Goal: Task Accomplishment & Management: Manage account settings

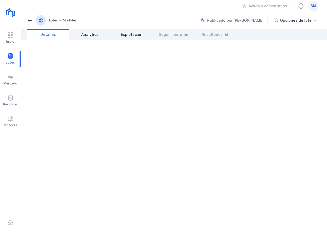
click at [323, 107] on div at bounding box center [174, 139] width 307 height 198
click at [15, 34] on div "Inicio" at bounding box center [10, 38] width 21 height 16
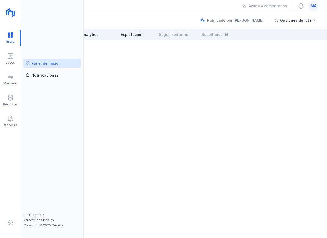
click at [45, 63] on div "Panel de inicio" at bounding box center [44, 63] width 27 height 5
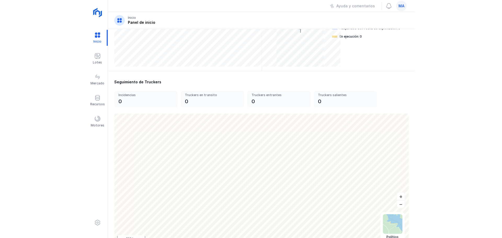
scroll to position [126, 0]
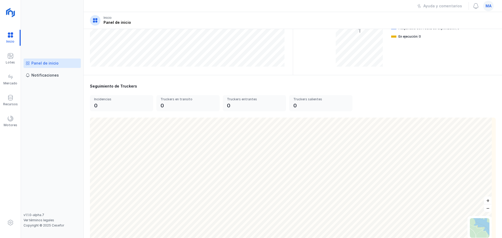
click at [401, 7] on span "ma" at bounding box center [488, 5] width 6 height 5
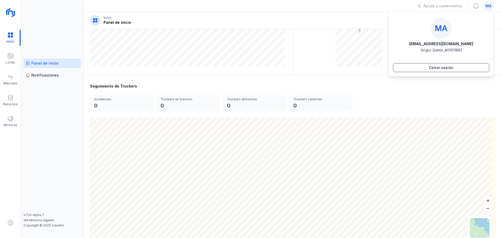
click at [401, 68] on button "Cerrar sesión" at bounding box center [441, 67] width 96 height 9
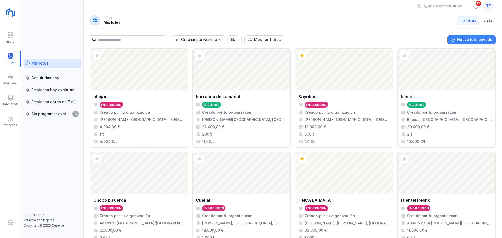
click at [476, 40] on div "Nuevo lote privado" at bounding box center [474, 39] width 35 height 5
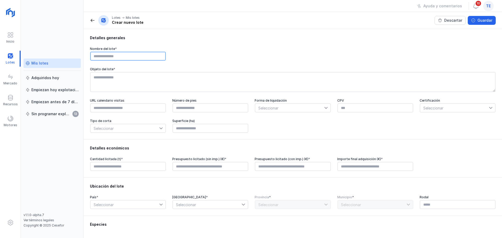
click at [137, 55] on input "text" at bounding box center [128, 56] width 76 height 9
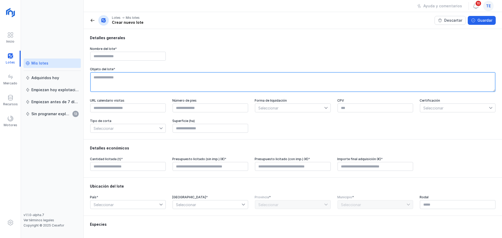
click at [130, 82] on textarea at bounding box center [292, 82] width 405 height 20
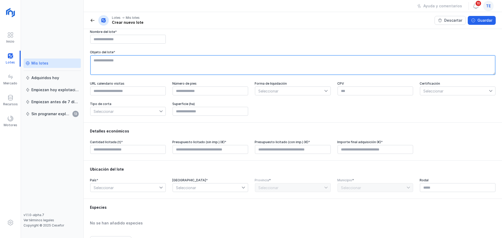
scroll to position [26, 0]
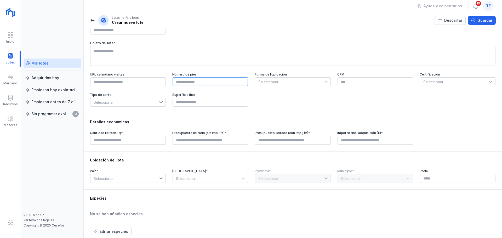
click at [200, 84] on input "text" at bounding box center [210, 81] width 76 height 9
type input "****"
click at [290, 84] on span "Seleccionar" at bounding box center [289, 82] width 69 height 8
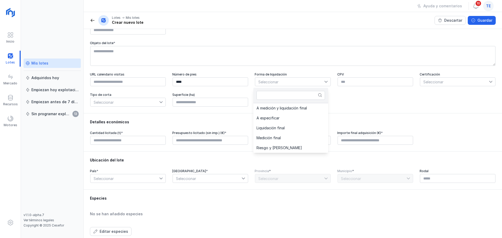
click at [347, 101] on div "URL calendario visitas Número de pies **** Forma de liquidación Seleccionar CPV…" at bounding box center [293, 89] width 406 height 34
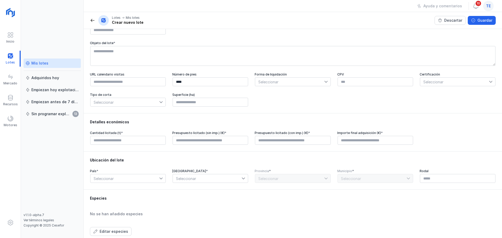
click at [435, 80] on span "Seleccionar" at bounding box center [454, 82] width 69 height 8
click at [438, 124] on li "PEFC" at bounding box center [454, 123] width 75 height 10
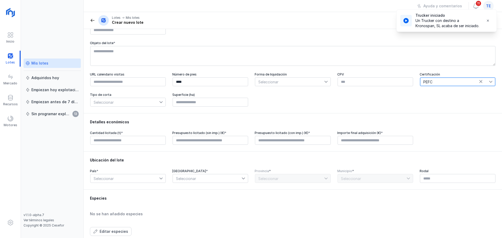
click at [126, 105] on span "Seleccionar" at bounding box center [124, 102] width 69 height 8
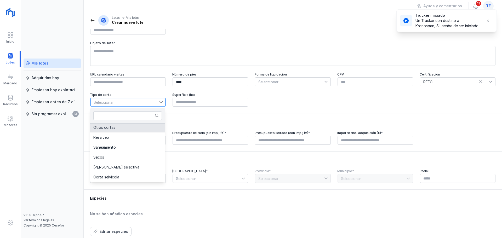
scroll to position [109, 0]
click at [211, 106] on input "text" at bounding box center [210, 102] width 76 height 9
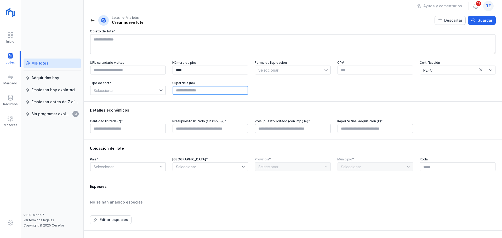
scroll to position [88, 0]
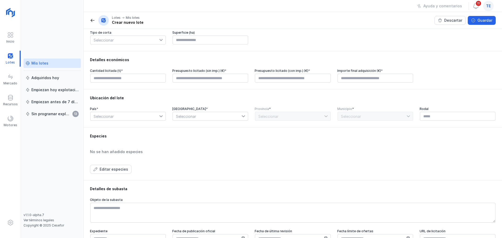
type input "****"
click at [207, 120] on span "Seleccionar" at bounding box center [207, 116] width 69 height 8
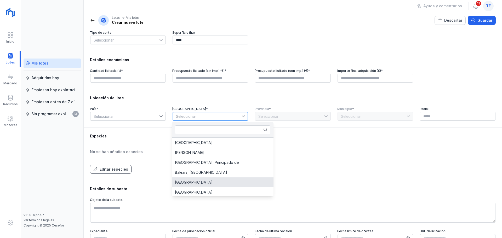
click at [117, 170] on div "Editar especies" at bounding box center [114, 169] width 28 height 5
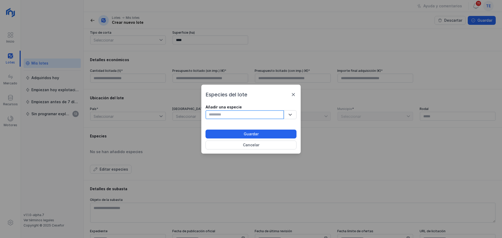
click at [238, 116] on input "text" at bounding box center [244, 114] width 78 height 9
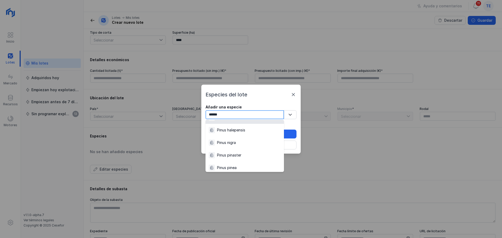
scroll to position [78, 0]
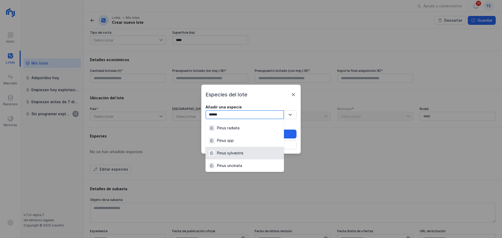
type input "*****"
click at [243, 151] on div "Pinus sylvestris" at bounding box center [230, 153] width 26 height 5
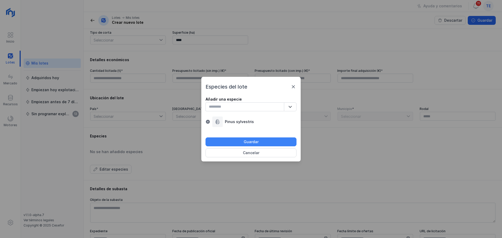
click at [247, 145] on button "Guardar" at bounding box center [250, 141] width 91 height 9
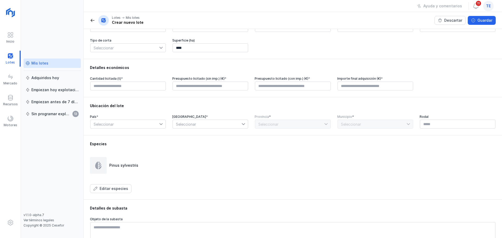
scroll to position [0, 0]
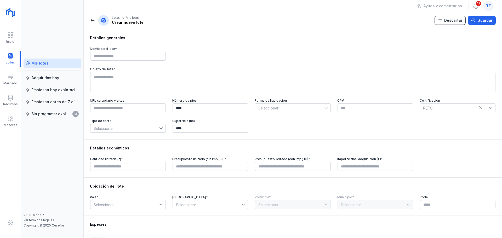
click at [450, 22] on div "Descartar" at bounding box center [453, 20] width 18 height 5
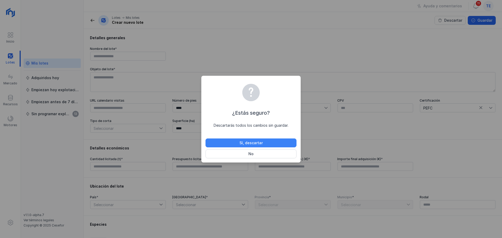
click at [272, 143] on button "Sí, descartar" at bounding box center [250, 142] width 91 height 9
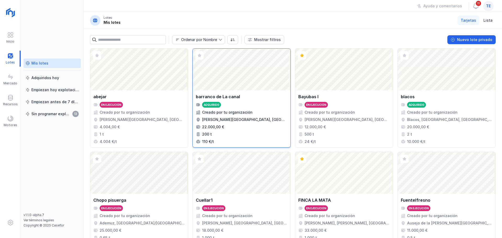
click at [254, 104] on div "Adquirido" at bounding box center [241, 105] width 91 height 6
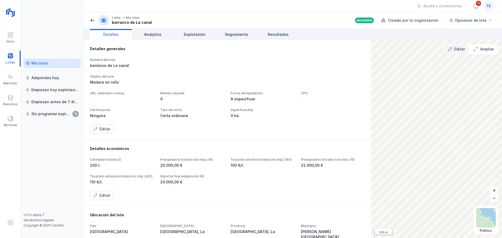
click at [460, 51] on div "Editar" at bounding box center [459, 49] width 11 height 5
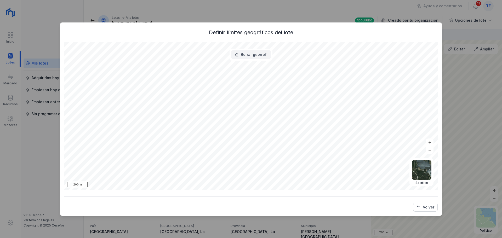
click at [256, 55] on div "Borrar georref." at bounding box center [254, 54] width 27 height 5
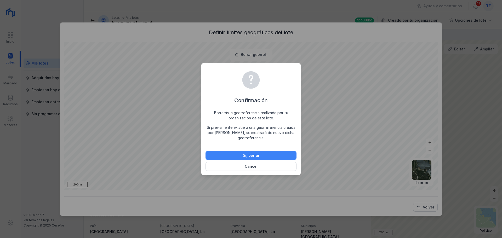
click at [264, 155] on button "Sí, borrar" at bounding box center [250, 155] width 91 height 9
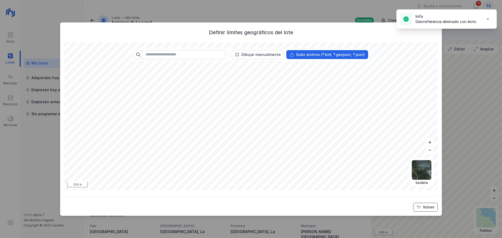
click at [431, 207] on div "Volver" at bounding box center [428, 207] width 11 height 5
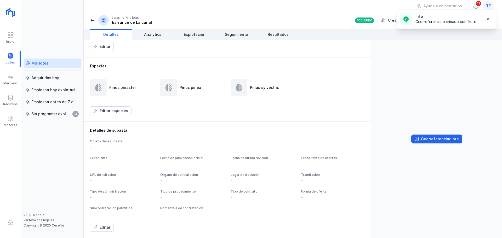
scroll to position [249, 0]
click at [429, 139] on div "Georreferenciar lote" at bounding box center [440, 138] width 38 height 5
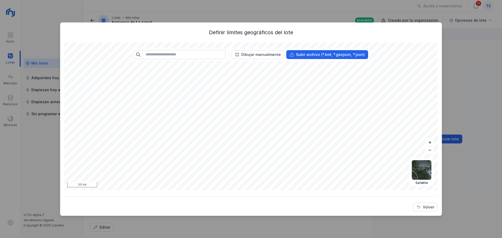
click at [331, 204] on div "Definir límites geográficos del lote Político Topográfico Satélite Abrir lote 5…" at bounding box center [250, 120] width 373 height 183
click at [255, 55] on div "Dibujar manualmente" at bounding box center [260, 54] width 39 height 5
click at [423, 207] on div "Volver" at bounding box center [428, 207] width 11 height 5
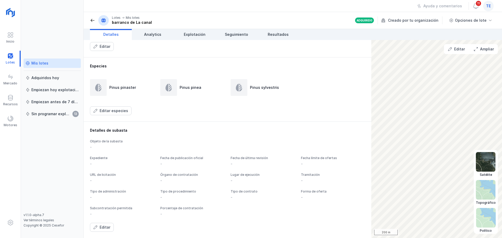
click at [488, 160] on img at bounding box center [486, 162] width 20 height 20
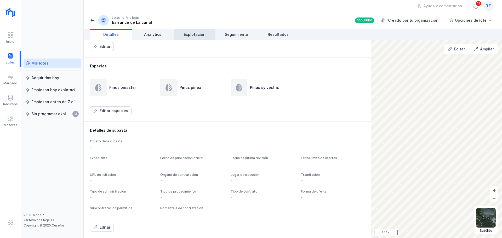
click at [192, 38] on link "Explotación" at bounding box center [195, 34] width 42 height 11
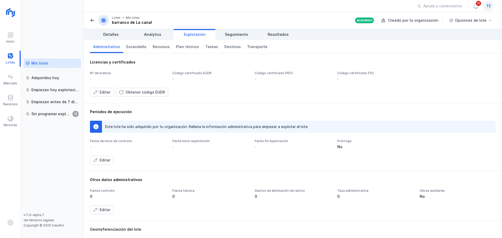
click at [92, 20] on span at bounding box center [92, 20] width 5 height 5
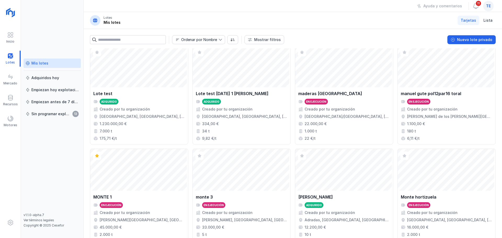
scroll to position [347, 0]
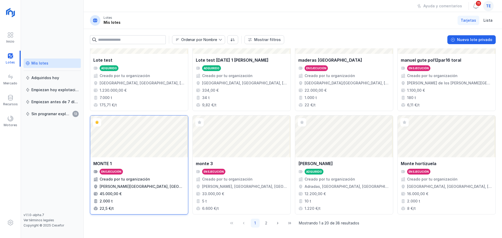
click at [164, 158] on div "MONTE 1 En ejecución Creado por tu organización Ponferrada, León, Castilla y Le…" at bounding box center [139, 185] width 98 height 57
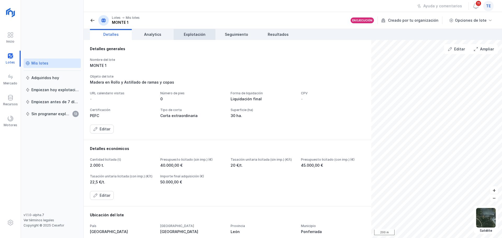
click at [190, 35] on span "Explotación" at bounding box center [195, 34] width 22 height 5
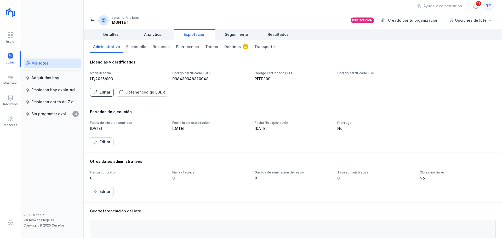
click at [106, 93] on div "Editar" at bounding box center [105, 92] width 11 height 5
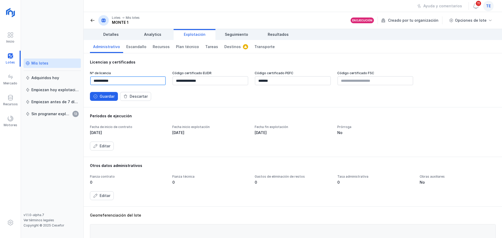
click at [123, 80] on input "**********" at bounding box center [128, 80] width 76 height 9
click at [287, 82] on input "*******" at bounding box center [293, 80] width 76 height 9
click at [99, 96] on button "Guardar" at bounding box center [104, 96] width 28 height 9
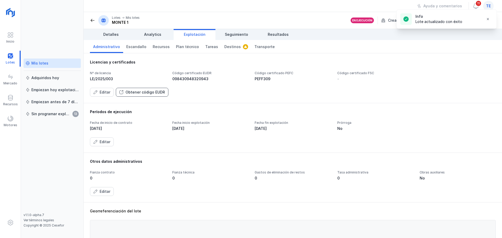
click at [145, 94] on div "Obtener código EUDR" at bounding box center [144, 92] width 39 height 5
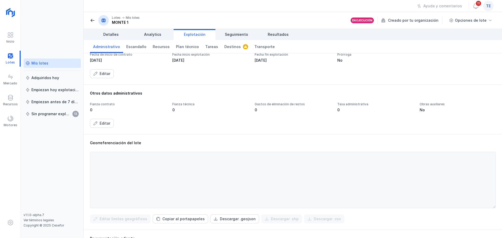
scroll to position [78, 0]
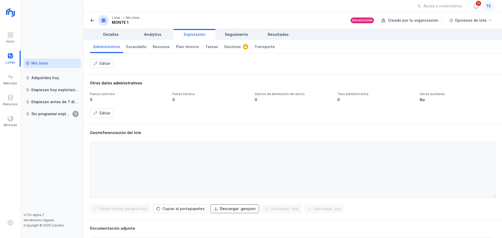
click at [217, 212] on button "Descargar .geojson" at bounding box center [234, 208] width 49 height 9
click at [237, 209] on div "Descargar .geojson" at bounding box center [238, 208] width 36 height 5
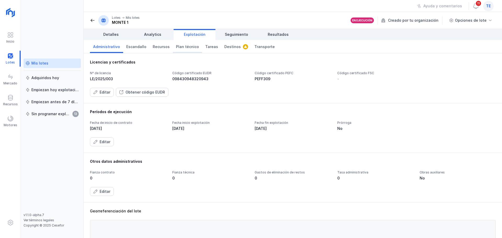
click at [178, 50] on link "Plan técnico" at bounding box center [187, 46] width 29 height 13
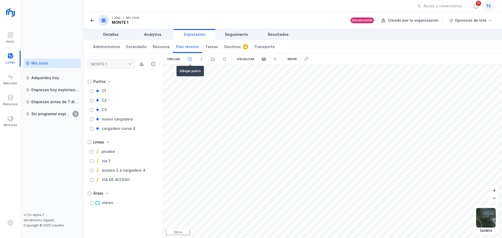
click at [189, 60] on span at bounding box center [189, 59] width 5 height 5
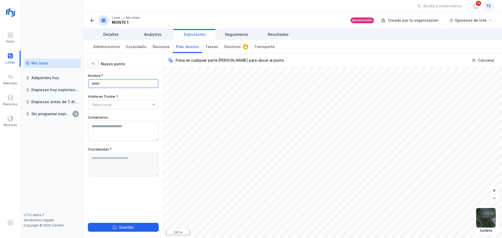
click at [101, 84] on input "Nombre *" at bounding box center [123, 83] width 70 height 9
type input "**********"
click at [109, 105] on span "Seleccionar..." at bounding box center [119, 104] width 63 height 8
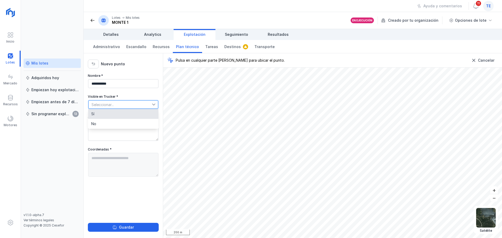
click at [109, 116] on li "Sí" at bounding box center [123, 114] width 70 height 10
click at [112, 124] on textarea "Comentarios" at bounding box center [123, 131] width 70 height 20
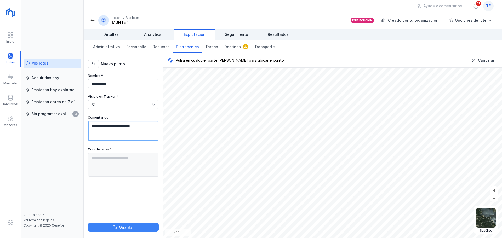
type textarea "**********"
click at [114, 223] on button "Guardar" at bounding box center [123, 227] width 71 height 9
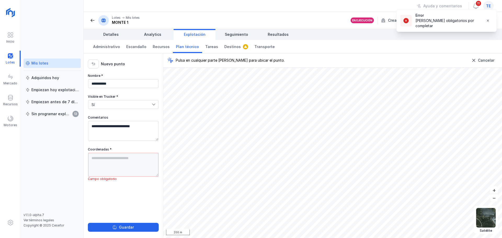
click at [119, 163] on div at bounding box center [123, 165] width 71 height 24
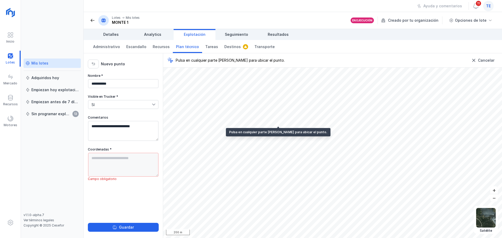
type textarea "**********"
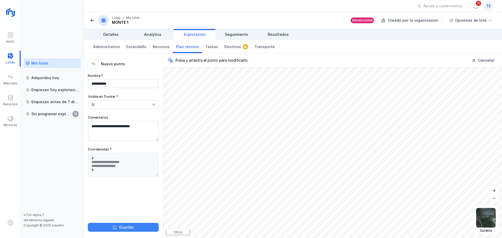
click at [121, 225] on div "Guardar" at bounding box center [126, 227] width 15 height 5
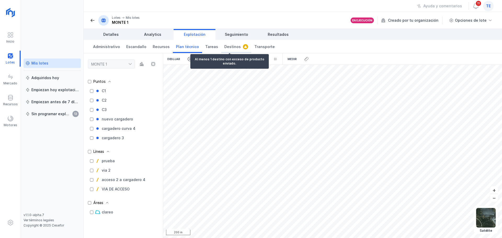
click at [232, 46] on span "Destinos" at bounding box center [232, 46] width 16 height 5
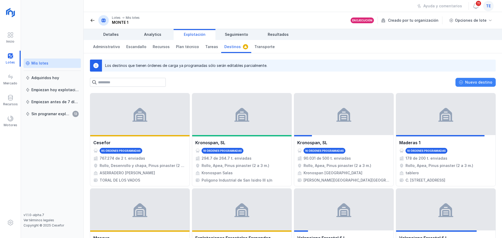
click at [486, 85] on button "Nuevo destino" at bounding box center [475, 82] width 40 height 9
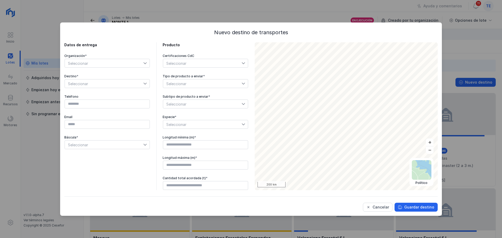
click at [115, 66] on span "Seleccionar" at bounding box center [104, 63] width 78 height 8
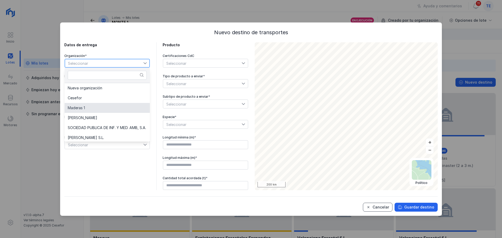
click at [385, 211] on button "Cancelar" at bounding box center [378, 207] width 30 height 9
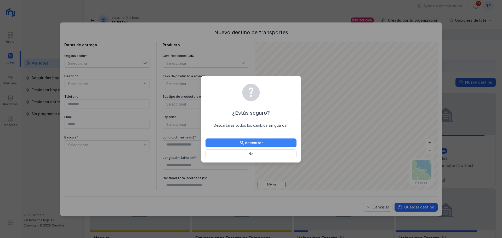
click at [268, 144] on button "Sí, descartar" at bounding box center [250, 142] width 91 height 9
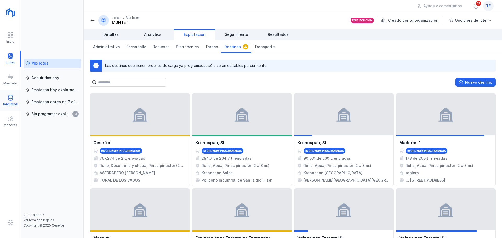
click at [11, 95] on span at bounding box center [10, 98] width 6 height 6
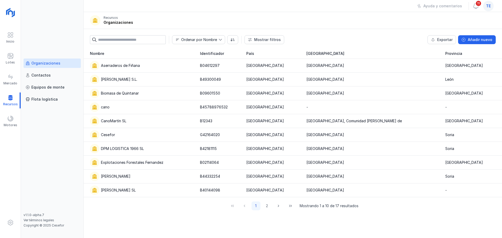
click at [46, 65] on div "Organizaciones" at bounding box center [45, 63] width 29 height 5
click at [149, 132] on div "Cesefor" at bounding box center [142, 134] width 104 height 9
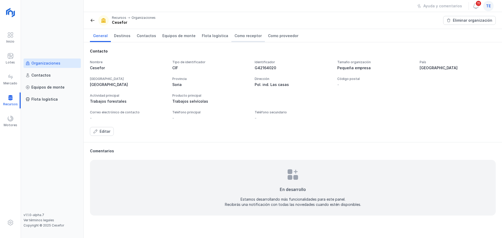
click at [242, 38] on span "Como receptor" at bounding box center [247, 35] width 27 height 5
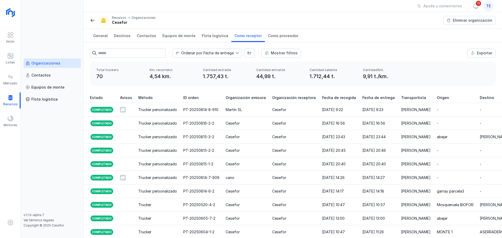
click at [49, 62] on div "Organizaciones" at bounding box center [45, 63] width 29 height 5
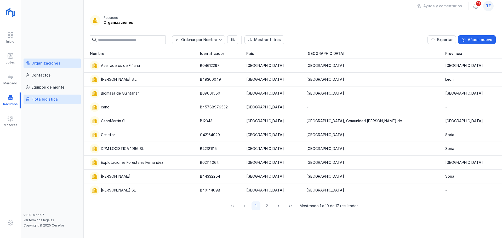
click at [48, 103] on link "Flota logística" at bounding box center [52, 99] width 57 height 9
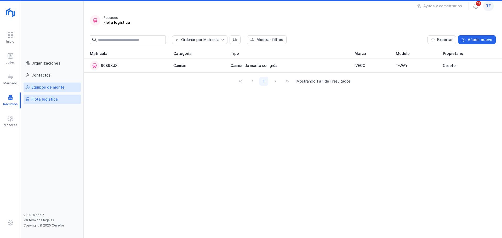
click at [51, 86] on div "Equipos de monte" at bounding box center [47, 87] width 33 height 5
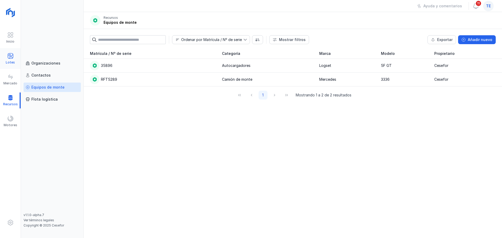
click at [7, 60] on div "Lotes" at bounding box center [10, 62] width 9 height 4
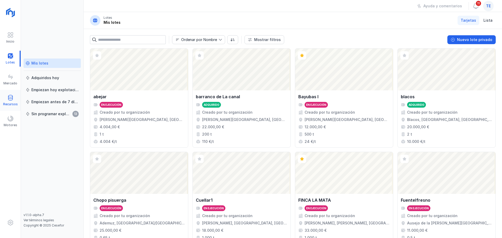
click at [13, 102] on div "Recursos" at bounding box center [10, 104] width 15 height 4
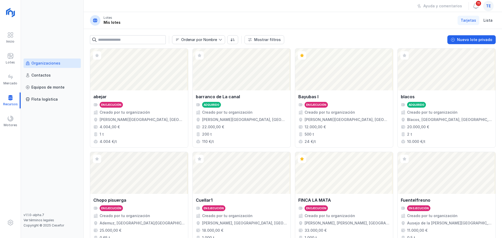
click at [47, 65] on div "Organizaciones" at bounding box center [45, 63] width 29 height 5
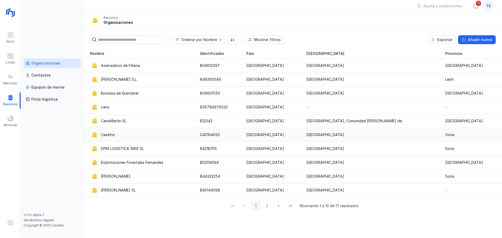
click at [131, 139] on div "Cesefor" at bounding box center [142, 134] width 104 height 9
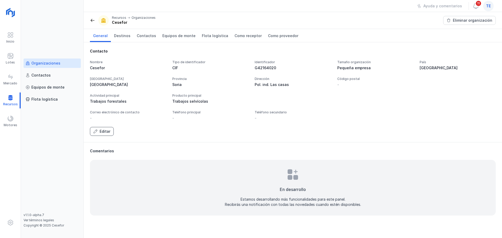
click at [104, 131] on div "Editar" at bounding box center [105, 131] width 11 height 5
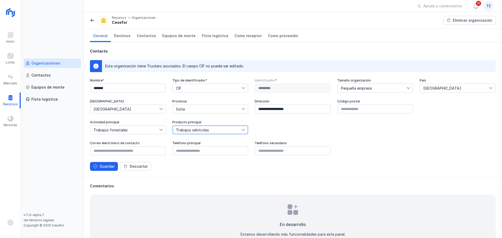
click at [214, 132] on span "Trabajos selvícolas" at bounding box center [207, 130] width 69 height 8
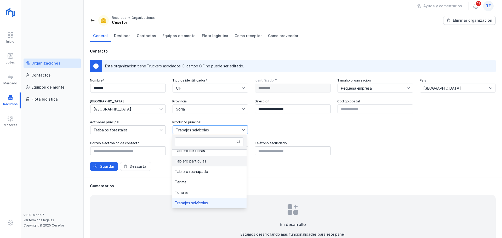
scroll to position [366, 0]
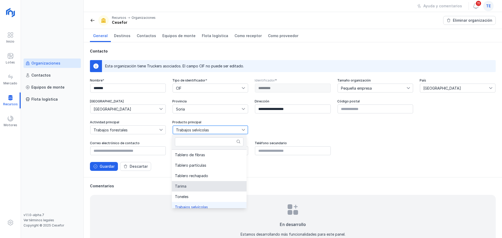
click at [140, 132] on span "Trabajos forestales" at bounding box center [124, 130] width 69 height 8
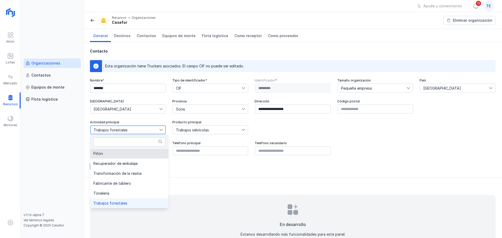
scroll to position [199, 0]
click at [269, 126] on div "Actividad principal Trabajos forestales Producto principal Trabajos selvícolas" at bounding box center [293, 127] width 406 height 15
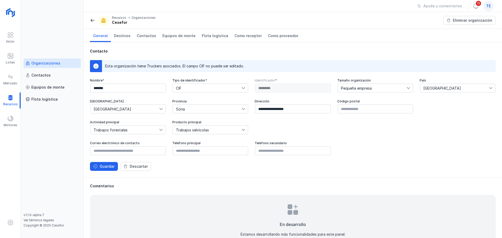
click at [47, 62] on div "Organizaciones" at bounding box center [45, 63] width 29 height 5
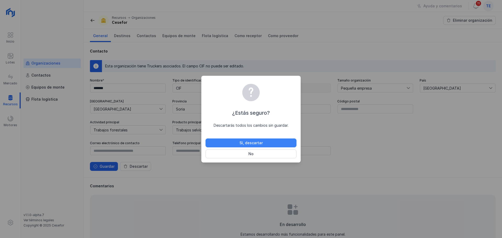
click at [247, 142] on div "Sí, descartar" at bounding box center [250, 142] width 23 height 5
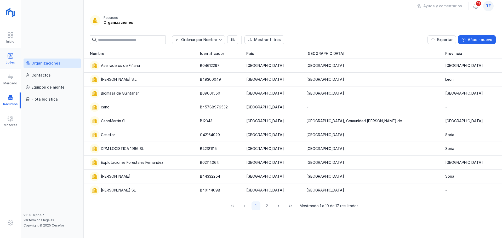
click at [15, 59] on div "Lotes" at bounding box center [10, 59] width 21 height 16
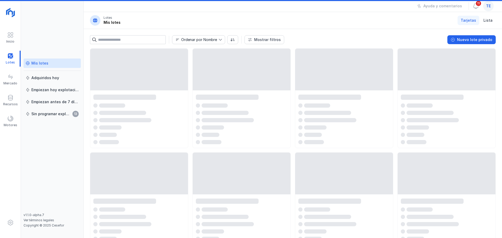
click at [56, 62] on div "Mis lotes" at bounding box center [52, 63] width 53 height 5
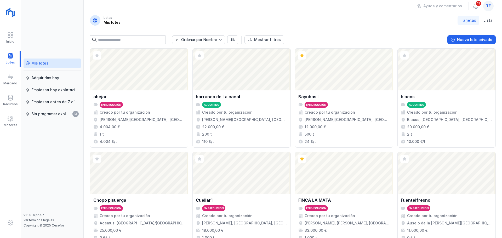
scroll to position [347, 0]
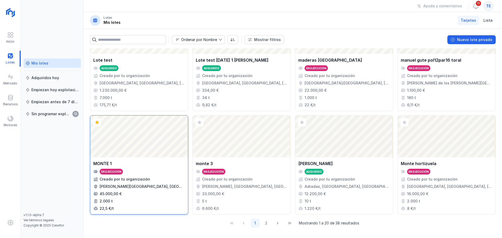
click at [182, 153] on div "Abrir lote" at bounding box center [139, 136] width 98 height 42
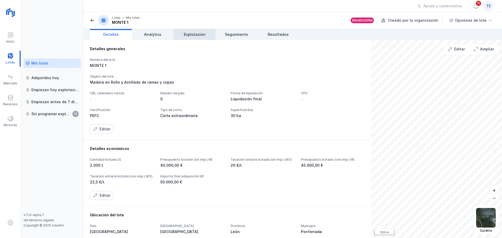
click at [193, 38] on link "Explotación" at bounding box center [195, 34] width 42 height 11
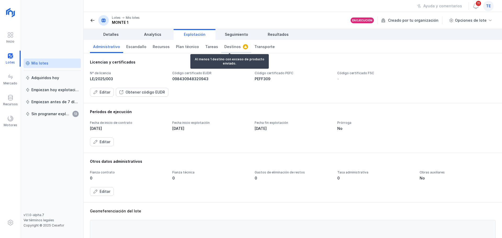
click at [227, 47] on span "Destinos" at bounding box center [232, 46] width 16 height 5
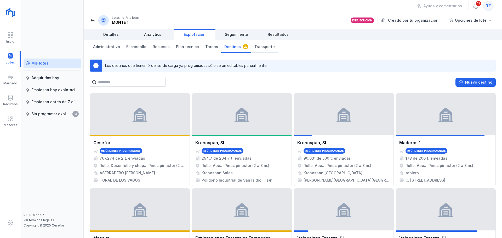
click at [255, 46] on span "Transporte" at bounding box center [264, 46] width 20 height 5
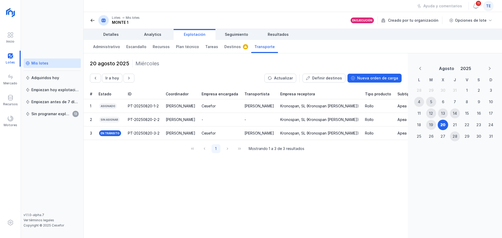
click at [430, 103] on div "5" at bounding box center [431, 101] width 2 height 5
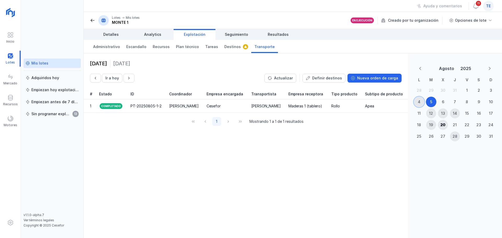
click at [417, 105] on div "4" at bounding box center [419, 102] width 10 height 10
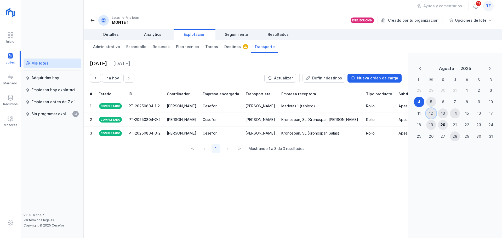
click at [430, 114] on div "12" at bounding box center [431, 113] width 4 height 5
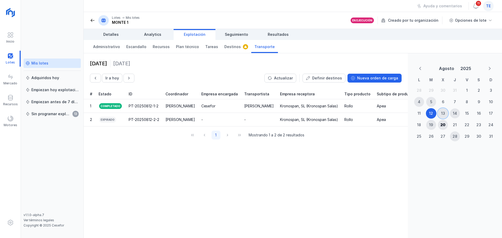
click at [445, 115] on div "13" at bounding box center [443, 113] width 10 height 10
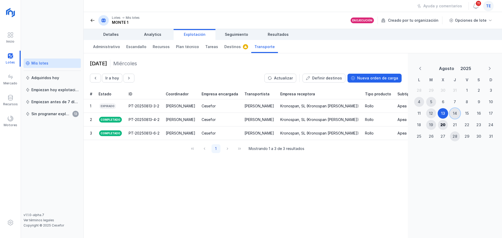
click at [457, 112] on div "14" at bounding box center [455, 113] width 10 height 10
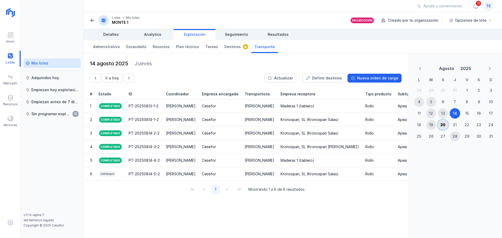
click at [441, 126] on div "20" at bounding box center [442, 124] width 5 height 5
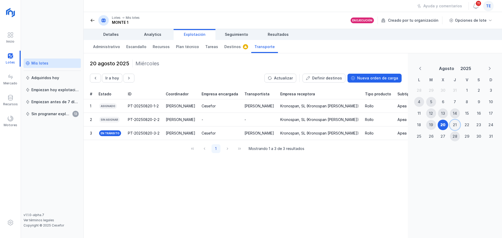
click at [452, 123] on div "21" at bounding box center [455, 125] width 10 height 10
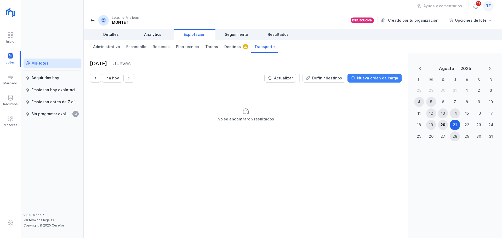
click at [382, 77] on div "Nueva orden de carga" at bounding box center [377, 78] width 41 height 5
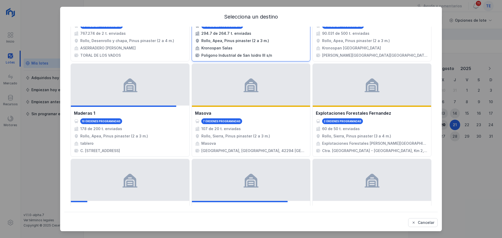
scroll to position [105, 0]
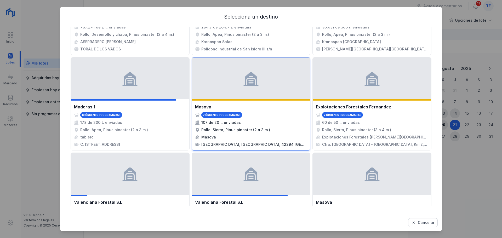
click at [251, 107] on div "Masova" at bounding box center [251, 107] width 112 height 6
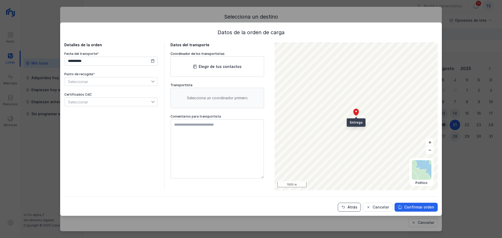
click at [350, 209] on div "Atrás" at bounding box center [352, 207] width 10 height 5
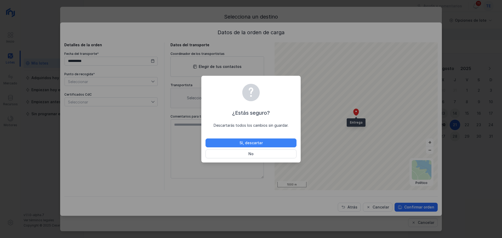
click at [257, 143] on div "Sí, descartar" at bounding box center [250, 142] width 23 height 5
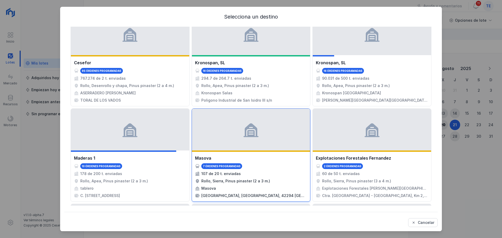
scroll to position [0, 0]
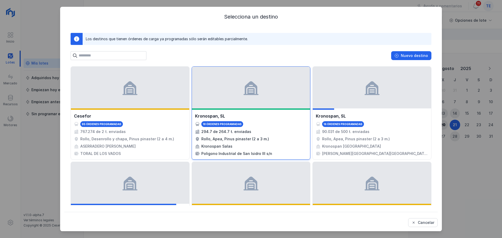
click at [253, 127] on div "18 órdenes programadas" at bounding box center [251, 124] width 112 height 6
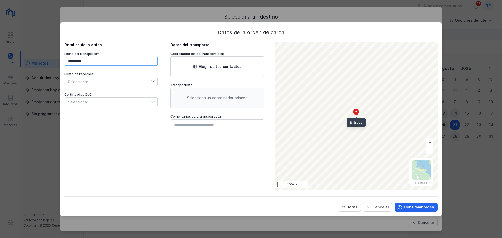
click at [119, 61] on input "**********" at bounding box center [111, 61] width 93 height 9
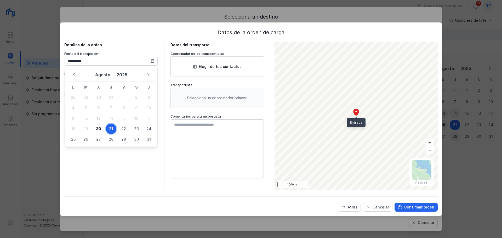
click at [109, 130] on span "21" at bounding box center [111, 129] width 10 height 10
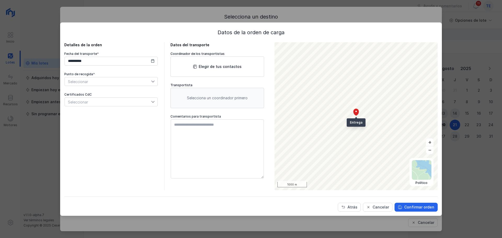
click at [101, 82] on span "Seleccionar" at bounding box center [108, 81] width 86 height 8
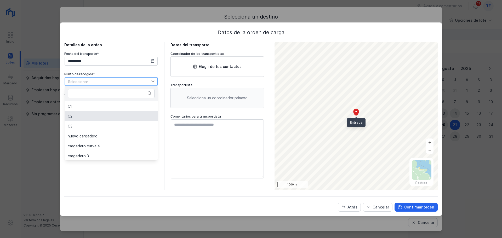
click at [105, 116] on li "C2" at bounding box center [111, 116] width 93 height 10
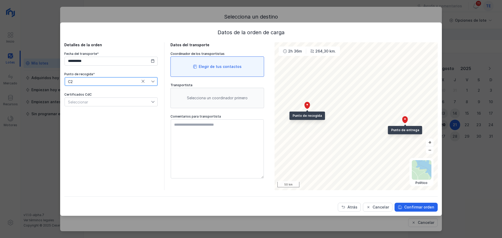
click at [218, 67] on div "Elegir de tus contactos" at bounding box center [220, 66] width 43 height 5
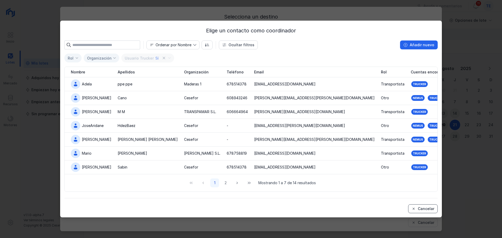
click at [432, 211] on button "Cancelar" at bounding box center [423, 208] width 30 height 9
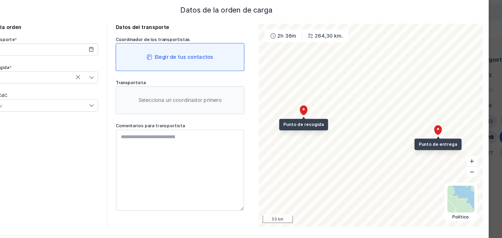
click at [206, 64] on div "Elegir de tus contactos" at bounding box center [220, 66] width 43 height 5
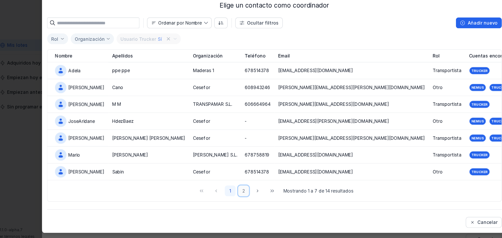
click at [224, 183] on button "2" at bounding box center [225, 182] width 9 height 9
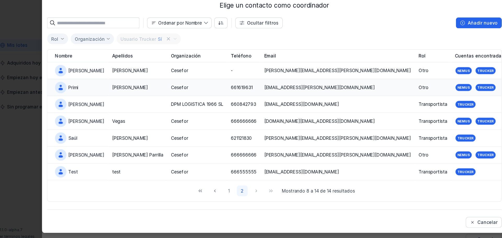
click at [138, 99] on div "Martín" at bounding box center [139, 97] width 42 height 5
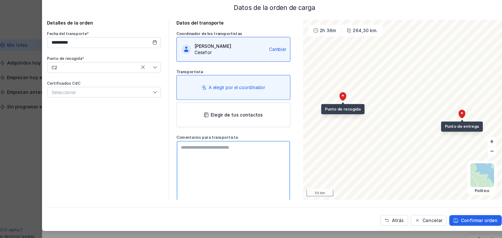
click at [214, 156] on textarea at bounding box center [217, 171] width 93 height 59
type textarea "**********"
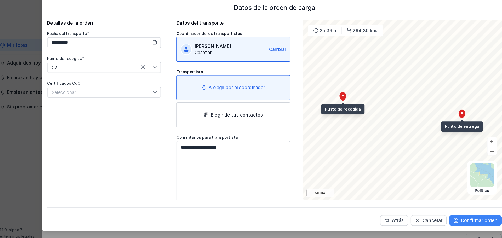
click at [424, 207] on div "Confirmar orden" at bounding box center [419, 207] width 30 height 5
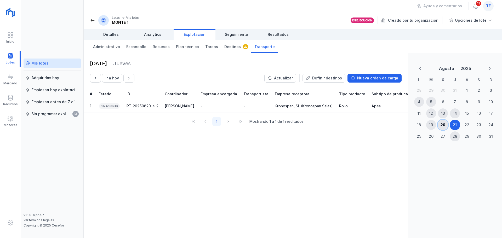
click at [441, 124] on div "20" at bounding box center [442, 124] width 5 height 5
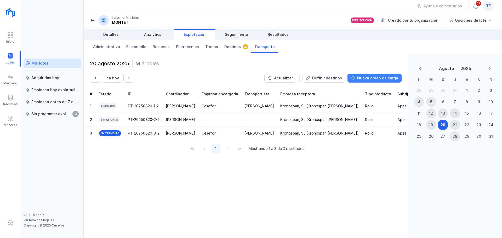
click at [368, 74] on button "Nueva orden de carga" at bounding box center [374, 78] width 54 height 9
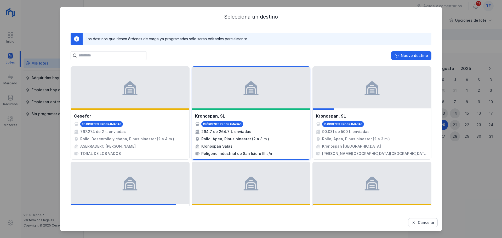
click at [250, 109] on div at bounding box center [251, 108] width 118 height 1
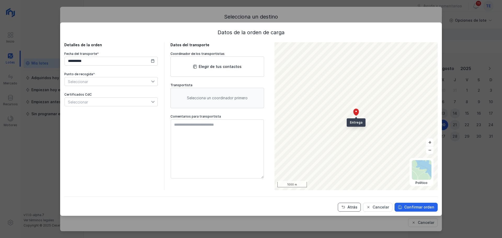
click at [356, 208] on div "Atrás" at bounding box center [352, 207] width 10 height 5
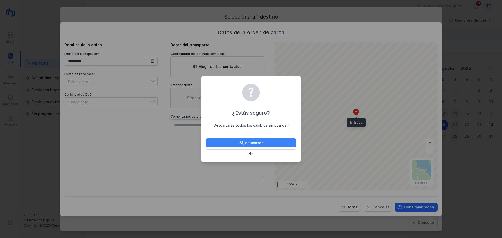
click at [269, 145] on button "Sí, descartar" at bounding box center [250, 142] width 91 height 9
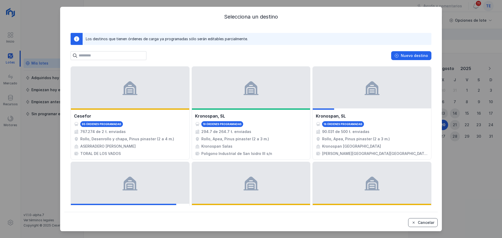
click at [428, 223] on div "Cancelar" at bounding box center [426, 222] width 16 height 5
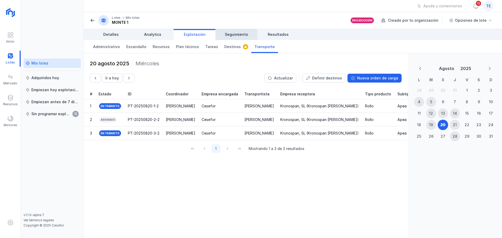
click at [248, 38] on link "Seguimiento" at bounding box center [236, 34] width 42 height 11
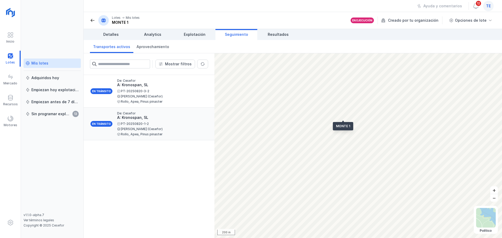
click at [132, 119] on div "A: Kronospan, SL" at bounding box center [160, 117] width 87 height 5
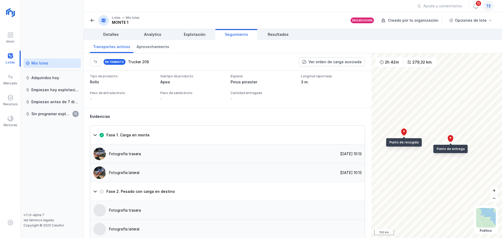
scroll to position [340, 0]
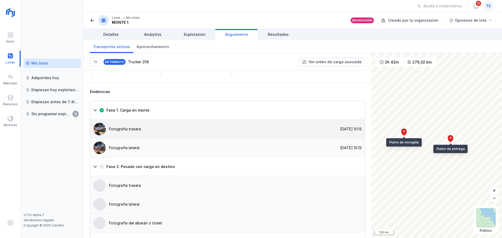
click at [145, 153] on div "Fotografía trasera 20/08/2025, 10:13" at bounding box center [227, 147] width 274 height 19
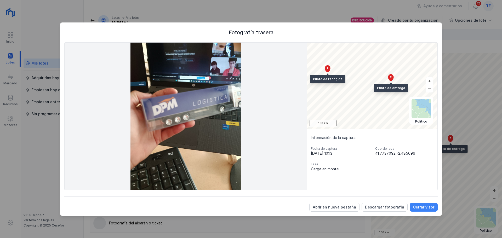
click at [425, 205] on div "Cerrar visor" at bounding box center [423, 207] width 21 height 5
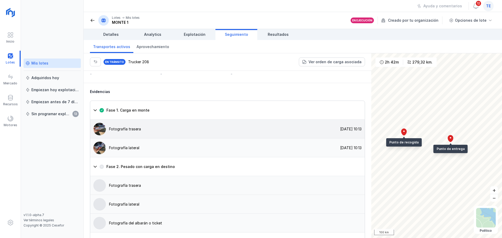
scroll to position [366, 0]
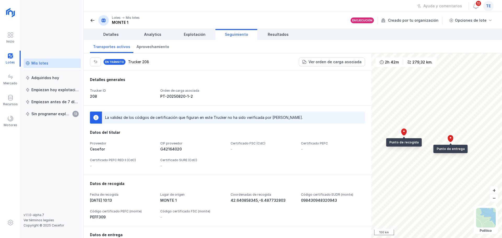
click at [232, 37] on span "Seguimiento" at bounding box center [236, 34] width 23 height 5
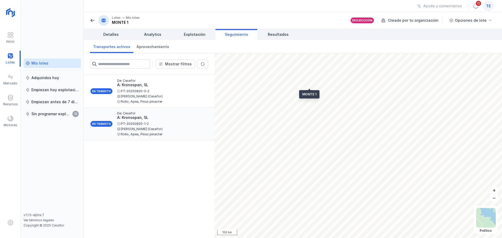
click at [155, 125] on div "PT-20250820-1-2" at bounding box center [160, 123] width 87 height 3
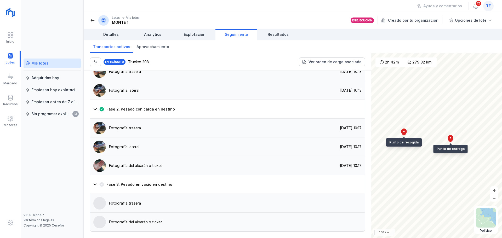
scroll to position [418, 0]
click at [167, 165] on div "Fotografía del albarán o ticket 20/08/2025, 10:17" at bounding box center [227, 165] width 274 height 19
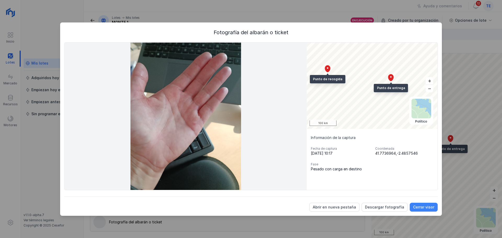
click at [429, 210] on button "Cerrar visor" at bounding box center [423, 207] width 28 height 9
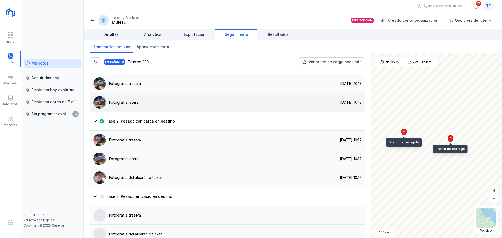
scroll to position [314, 0]
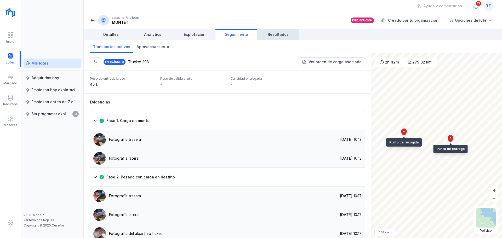
click at [273, 37] on link "Resultados" at bounding box center [278, 34] width 42 height 11
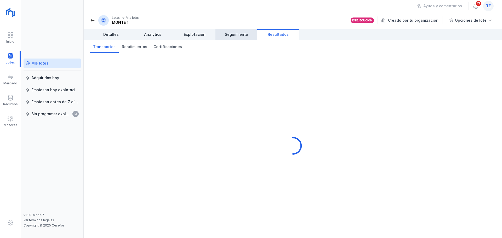
click at [236, 38] on link "Seguimiento" at bounding box center [236, 34] width 42 height 11
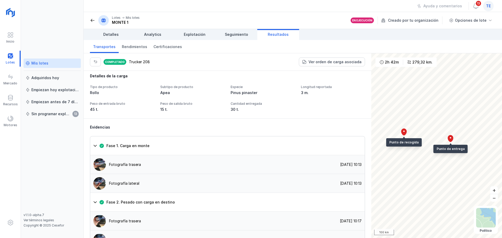
scroll to position [291, 0]
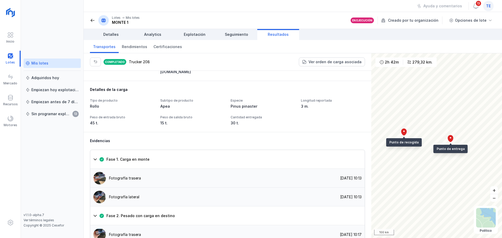
click at [273, 38] on link "Resultados" at bounding box center [278, 34] width 42 height 11
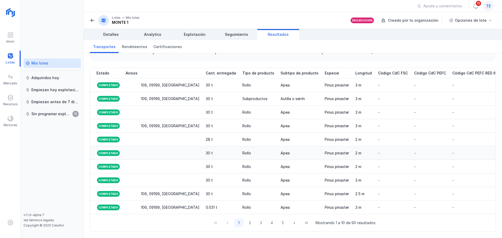
scroll to position [0, 499]
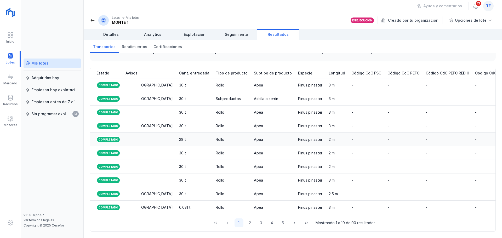
drag, startPoint x: 472, startPoint y: 166, endPoint x: 476, endPoint y: 139, distance: 26.8
click at [476, 139] on tbody "Completado Trucker PT-20250820-1-2 Cesefor Kronospan, SL 20/08/2025, 10:17 20/0…" at bounding box center [114, 146] width 1044 height 136
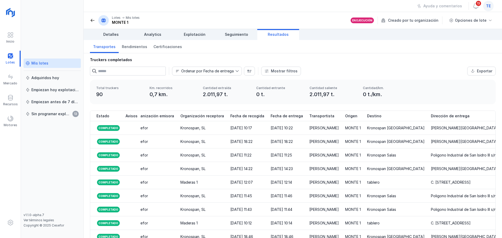
scroll to position [0, 0]
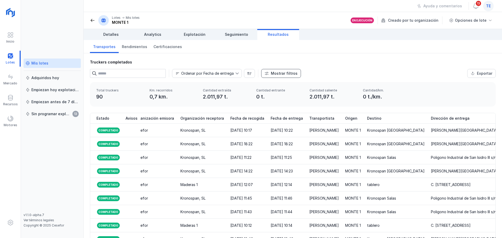
click at [278, 76] on button "Mostrar filtros" at bounding box center [281, 73] width 40 height 9
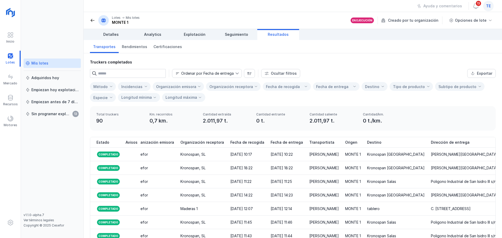
click at [135, 72] on input "text" at bounding box center [132, 73] width 68 height 9
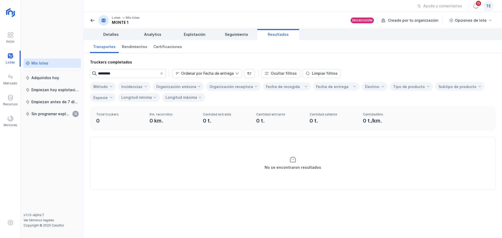
click at [102, 73] on input "*********" at bounding box center [127, 73] width 59 height 9
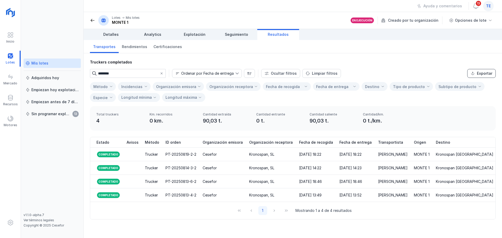
type input "********"
click at [482, 76] on button "Exportar" at bounding box center [481, 73] width 28 height 9
click at [241, 89] on div "Organización receptora" at bounding box center [231, 86] width 44 height 8
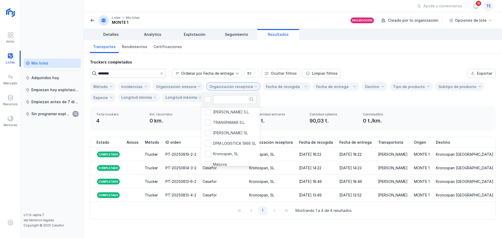
scroll to position [52, 0]
click at [239, 143] on li "Kronospan, SL" at bounding box center [247, 144] width 93 height 10
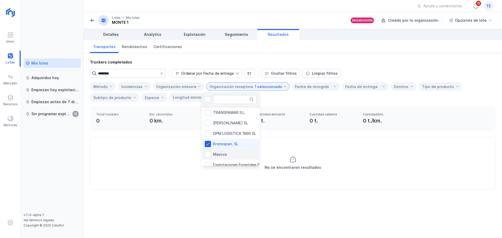
scroll to position [60, 0]
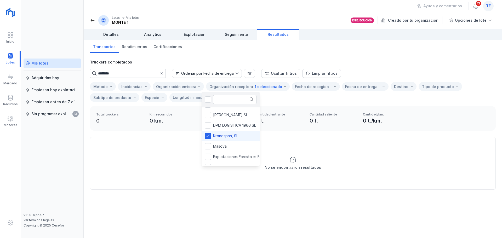
click at [299, 100] on div "Método Incidencias Organización emisora Organización receptora 1 seleccionado F…" at bounding box center [293, 92] width 406 height 20
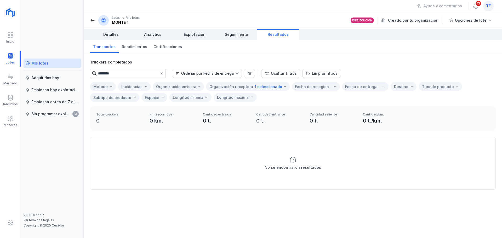
click at [264, 89] on div "Organización receptora 1 seleccionado" at bounding box center [245, 86] width 73 height 8
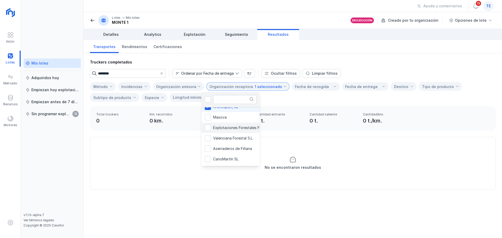
scroll to position [71, 0]
click at [163, 74] on span at bounding box center [161, 73] width 4 height 4
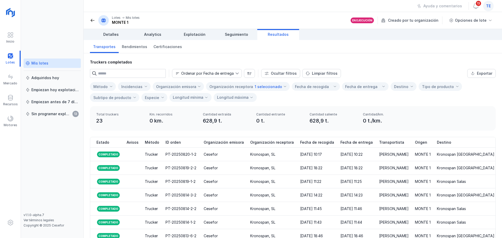
click at [262, 88] on div "1 seleccionado" at bounding box center [268, 86] width 27 height 4
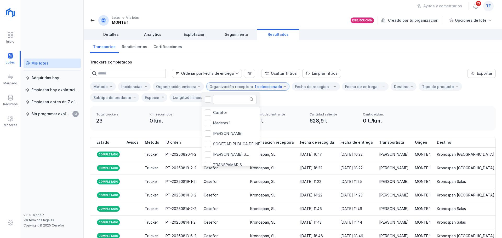
scroll to position [39, 0]
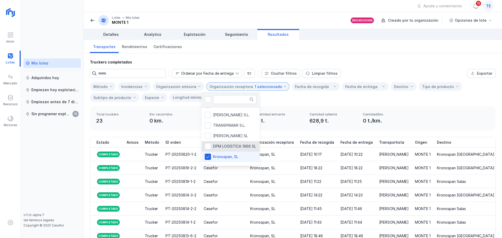
click at [322, 97] on div "Método Incidencias Organización emisora Organización receptora 1 seleccionado F…" at bounding box center [293, 92] width 406 height 20
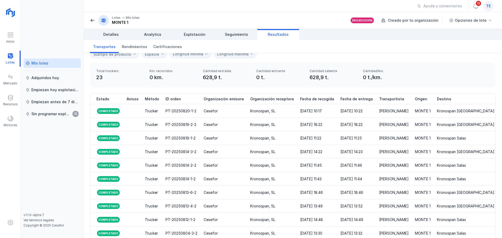
scroll to position [0, 0]
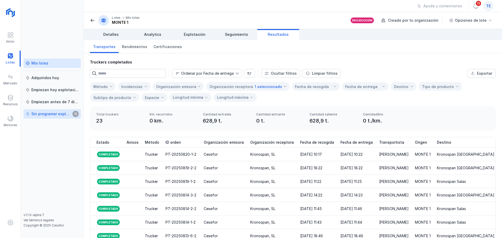
click at [47, 116] on div "Sin programar explotación" at bounding box center [50, 113] width 39 height 5
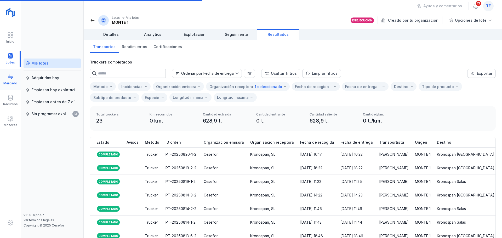
click at [11, 80] on div at bounding box center [10, 78] width 6 height 8
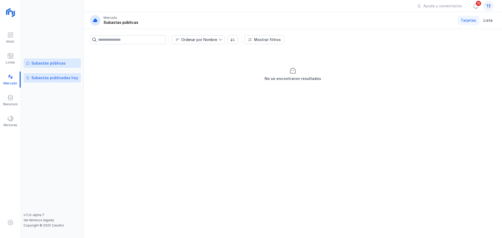
click at [73, 79] on div "Subastas publicadas hoy" at bounding box center [54, 77] width 47 height 5
click at [52, 65] on div "Subastas públicas" at bounding box center [48, 63] width 34 height 5
click at [13, 94] on div "Recursos" at bounding box center [10, 101] width 21 height 16
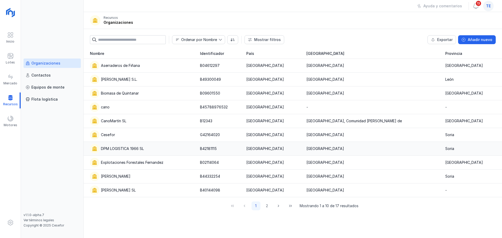
click at [114, 151] on div "DPM LOGISTICA 1966 SL" at bounding box center [122, 148] width 43 height 5
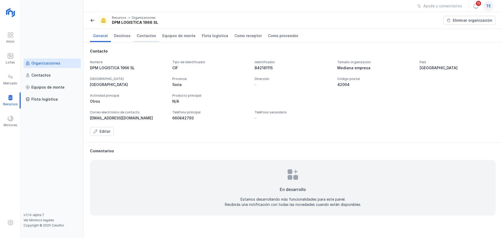
click at [137, 34] on span "Contactos" at bounding box center [146, 35] width 19 height 5
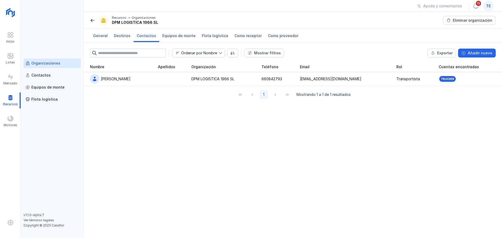
click at [55, 65] on div "Organizaciones" at bounding box center [45, 63] width 29 height 5
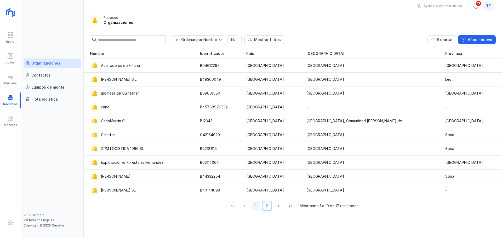
click at [269, 207] on button "2" at bounding box center [266, 205] width 9 height 9
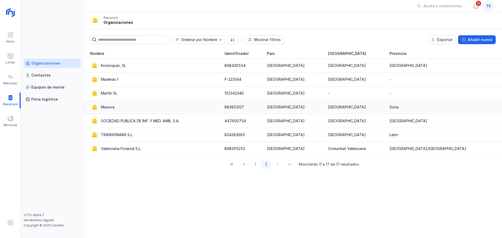
click at [140, 108] on div "Masova" at bounding box center [154, 106] width 128 height 9
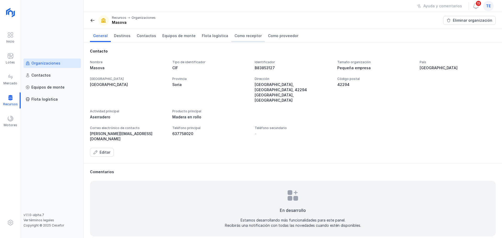
click at [235, 33] on link "Como receptor" at bounding box center [247, 35] width 33 height 13
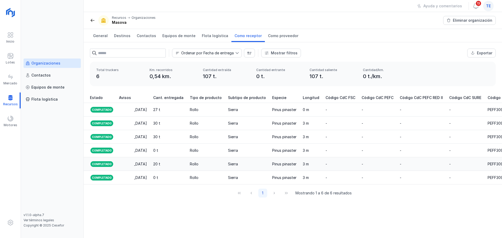
scroll to position [0, 475]
click at [276, 38] on span "Como proveedor" at bounding box center [283, 35] width 30 height 5
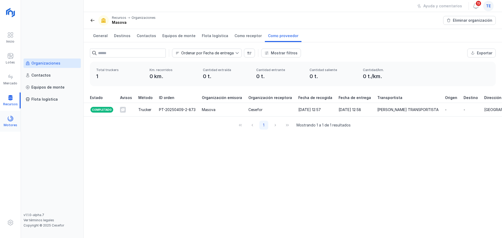
click at [13, 120] on span at bounding box center [10, 118] width 6 height 6
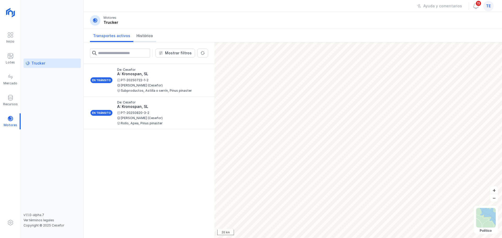
click at [148, 34] on span "Histórico" at bounding box center [144, 35] width 16 height 5
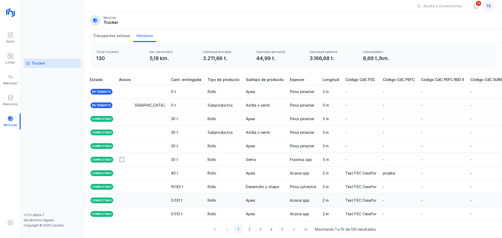
scroll to position [0, 627]
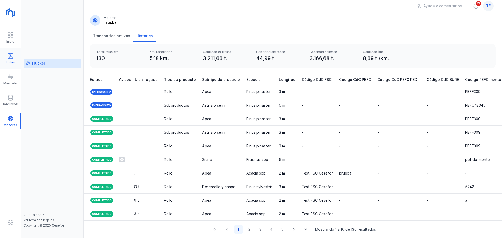
click at [15, 62] on div "Lotes" at bounding box center [10, 59] width 21 height 16
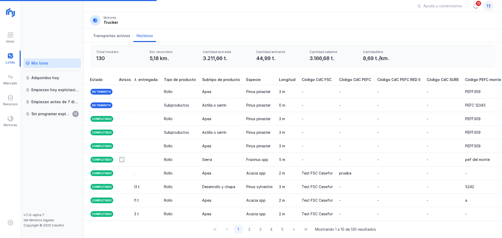
click at [48, 63] on div "Mis lotes" at bounding box center [52, 63] width 53 height 5
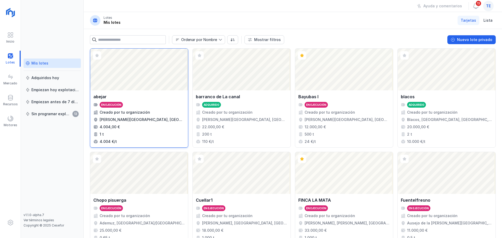
click at [159, 80] on div "Abrir lote" at bounding box center [139, 70] width 98 height 42
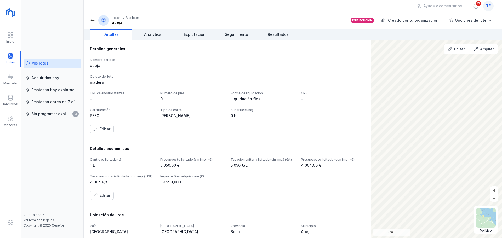
click at [189, 42] on div "Detalles generales Nombre del lote abejar Objeto del lote madera URL calendario…" at bounding box center [227, 90] width 287 height 100
click at [192, 33] on span "Explotación" at bounding box center [195, 34] width 22 height 5
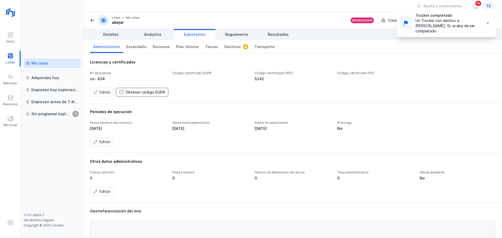
click at [140, 96] on button "Obtener código EUDR" at bounding box center [142, 92] width 53 height 9
click at [140, 95] on div "Obtener código EUDR" at bounding box center [144, 92] width 39 height 5
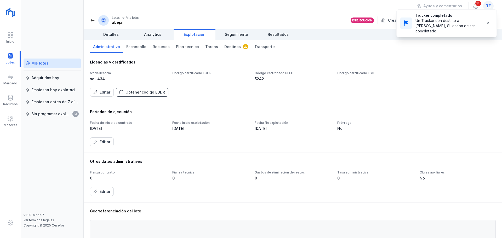
click at [140, 95] on div "Obtener código EUDR" at bounding box center [144, 92] width 39 height 5
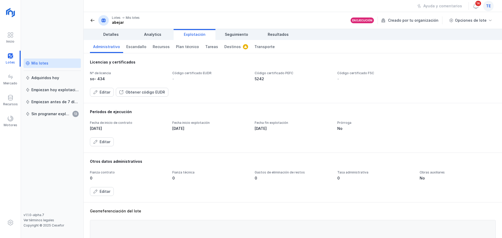
click at [103, 49] on link "Administrativo" at bounding box center [106, 46] width 33 height 13
click at [135, 93] on div "Obtener código EUDR" at bounding box center [144, 92] width 39 height 5
drag, startPoint x: 135, startPoint y: 93, endPoint x: 160, endPoint y: 83, distance: 27.0
click at [159, 84] on div "Nº de licencia so- 434 Código certificado EUDR - Código certificado PEFC 5242 C…" at bounding box center [293, 84] width 406 height 26
drag, startPoint x: 129, startPoint y: 91, endPoint x: 171, endPoint y: 75, distance: 45.1
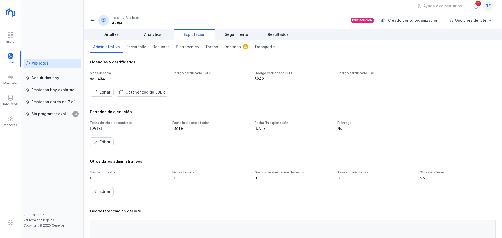
click at [169, 76] on div "Nº de licencia so- 434 Código certificado EUDR - Código certificado PEFC 5242 C…" at bounding box center [293, 84] width 406 height 26
click at [337, 75] on div "Código certificado EUDR -" at bounding box center [375, 76] width 76 height 10
click at [224, 47] on span "Destinos" at bounding box center [232, 46] width 16 height 5
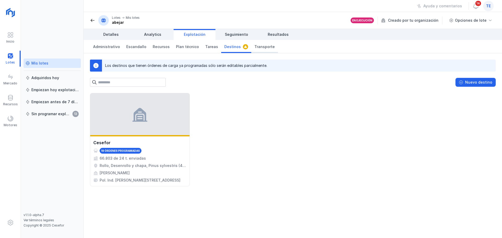
click at [257, 46] on span "Transporte" at bounding box center [264, 46] width 20 height 5
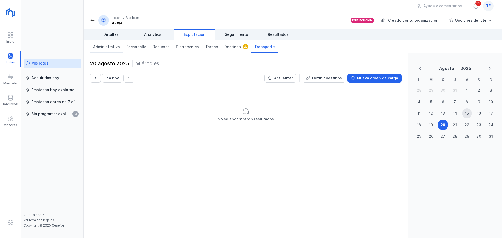
click at [111, 51] on link "Administrativo" at bounding box center [106, 46] width 33 height 13
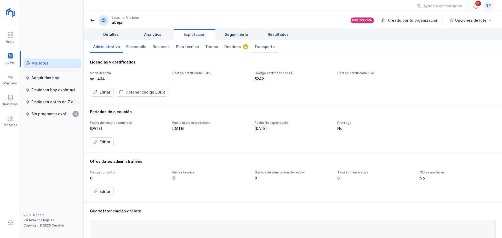
click at [254, 48] on span "Transporte" at bounding box center [264, 46] width 20 height 5
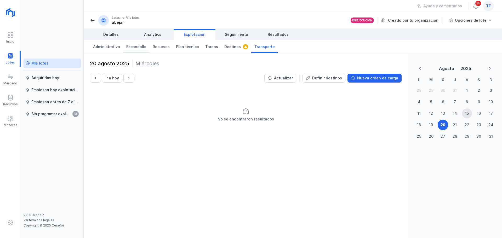
click at [136, 50] on link "Escandallo" at bounding box center [136, 46] width 26 height 13
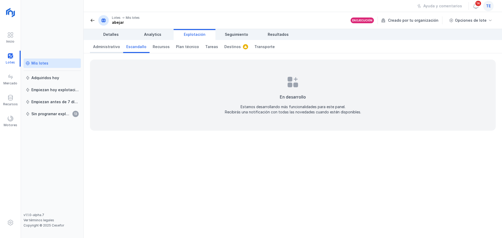
click at [111, 50] on link "Administrativo" at bounding box center [106, 46] width 33 height 13
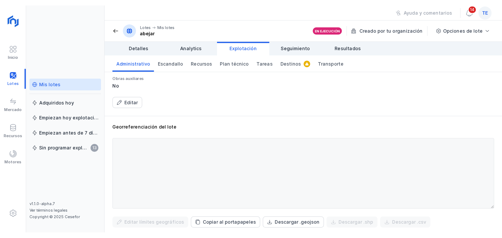
scroll to position [114, 0]
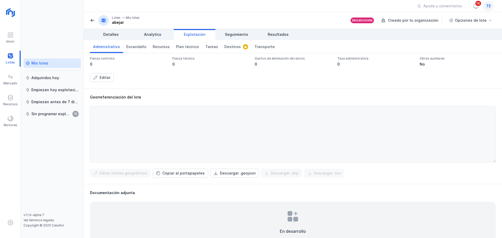
click at [487, 6] on span "te" at bounding box center [488, 5] width 5 height 5
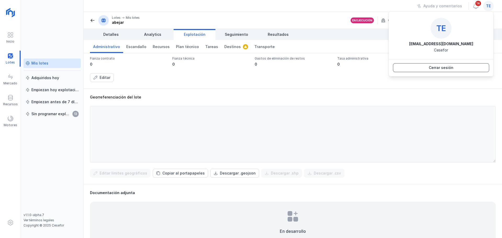
click at [444, 68] on div "Cerrar sesión" at bounding box center [441, 67] width 25 height 5
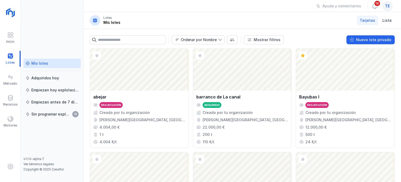
click at [387, 6] on span "te" at bounding box center [387, 5] width 5 height 5
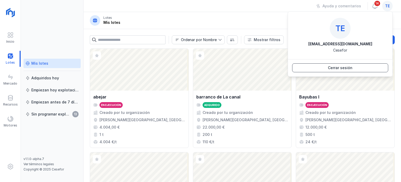
click at [352, 67] on div "Cerrar sesión" at bounding box center [340, 67] width 25 height 5
